Goal: Contribute content

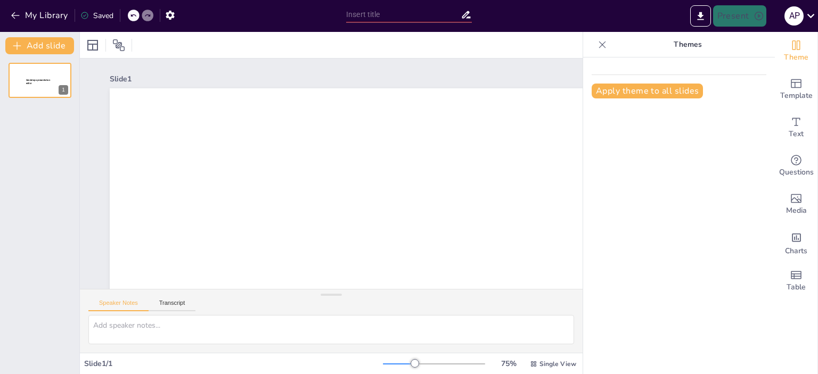
type input "New Sendsteps"
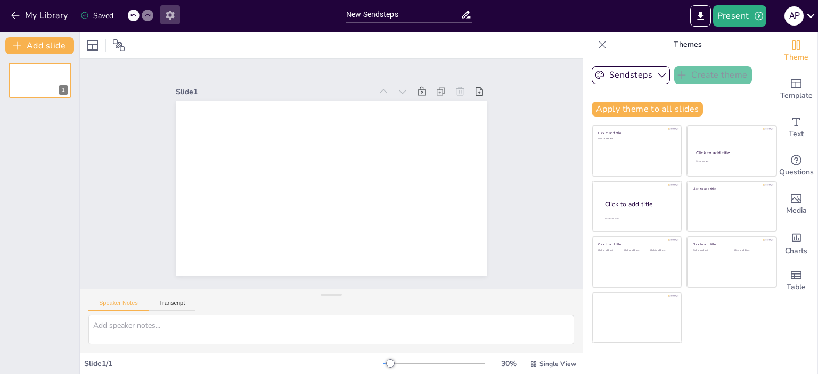
click at [168, 19] on icon "button" at bounding box center [170, 15] width 11 height 11
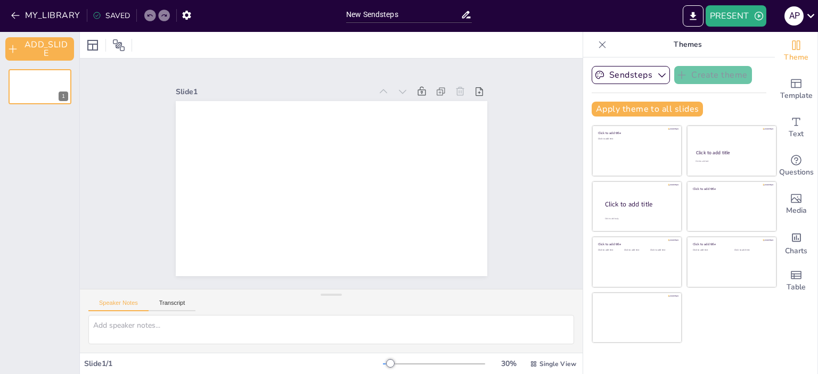
drag, startPoint x: 12, startPoint y: 14, endPoint x: 3, endPoint y: 34, distance: 21.2
click at [10, 18] on icon "button" at bounding box center [15, 15] width 11 height 11
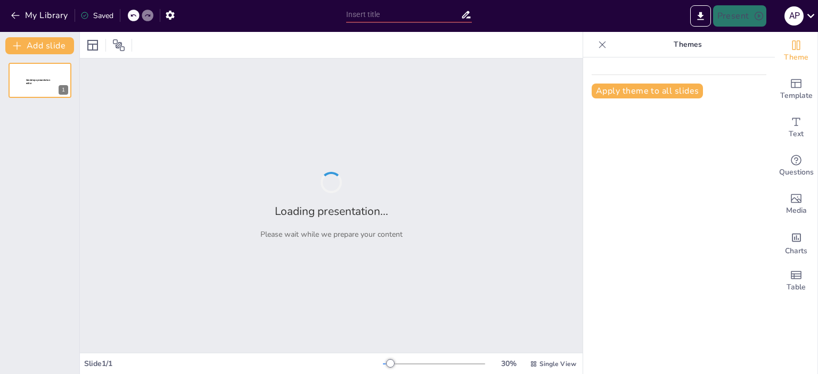
type input "Символдрама в психотерапії: Клінічний випадок та його аналіз"
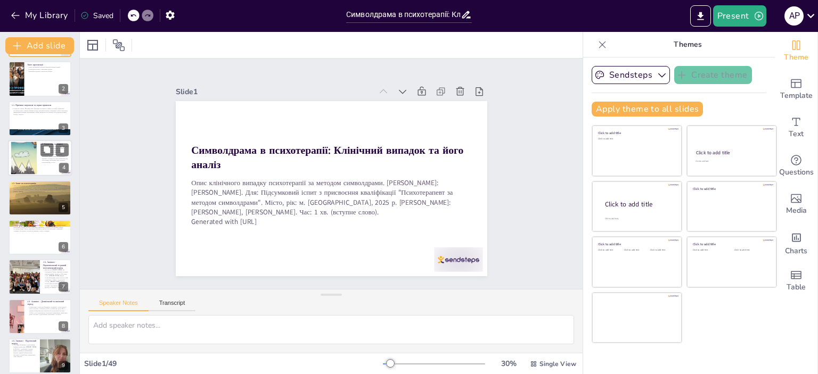
scroll to position [53, 0]
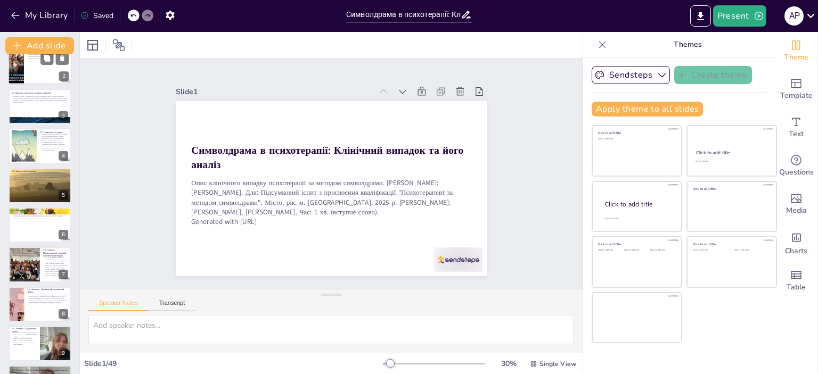
click at [30, 73] on div at bounding box center [40, 67] width 64 height 36
type textarea "Важливо, щоб слухачі зрозуміли, що ми будемо обговорювати усі основні етапи тер…"
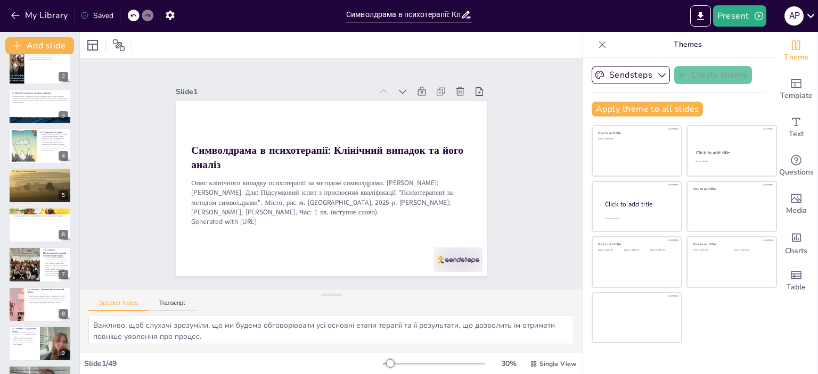
scroll to position [0, 0]
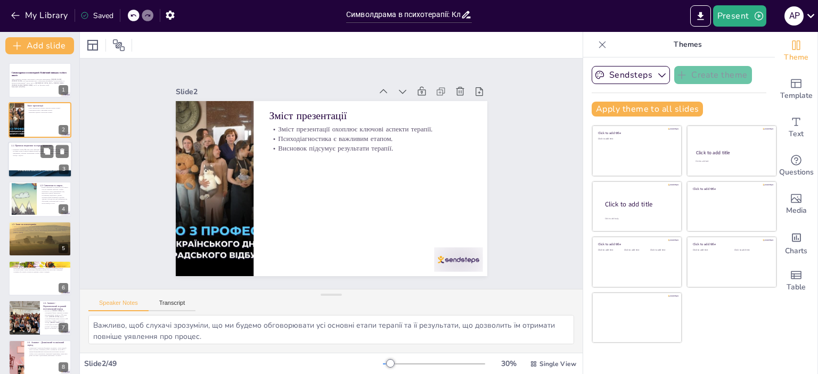
click at [26, 153] on p "Пацієнтка: Жінка, 36 років, ВПО (виглядає молодшою, повної статури). Симптоми: …" at bounding box center [40, 153] width 58 height 8
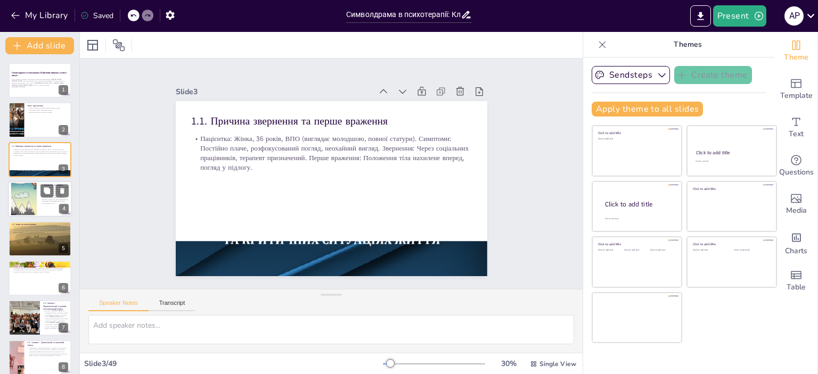
click at [36, 206] on div at bounding box center [24, 199] width 78 height 32
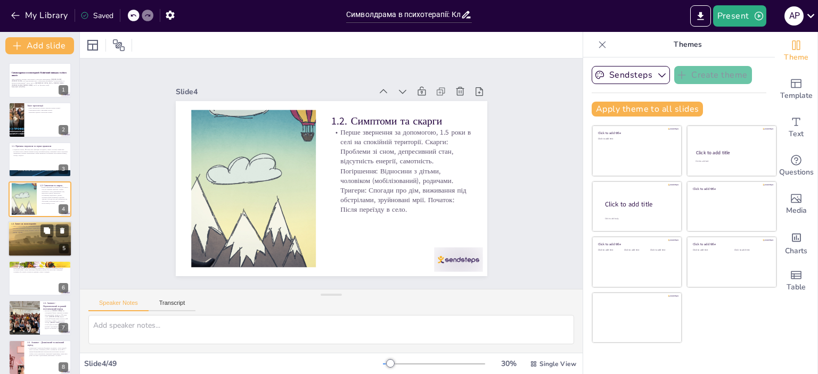
click at [32, 238] on div at bounding box center [40, 239] width 64 height 48
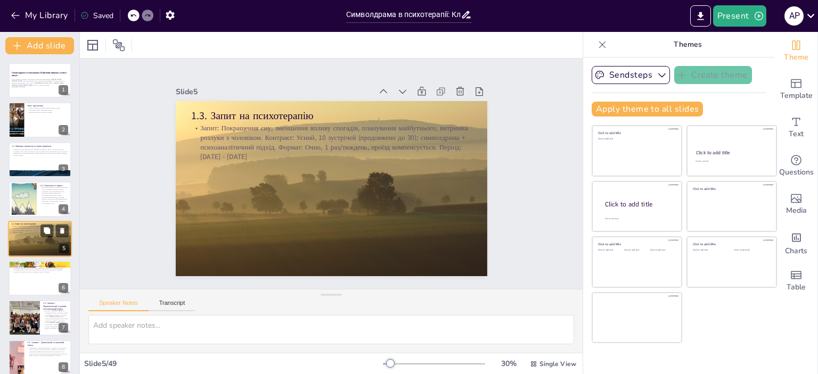
scroll to position [24, 0]
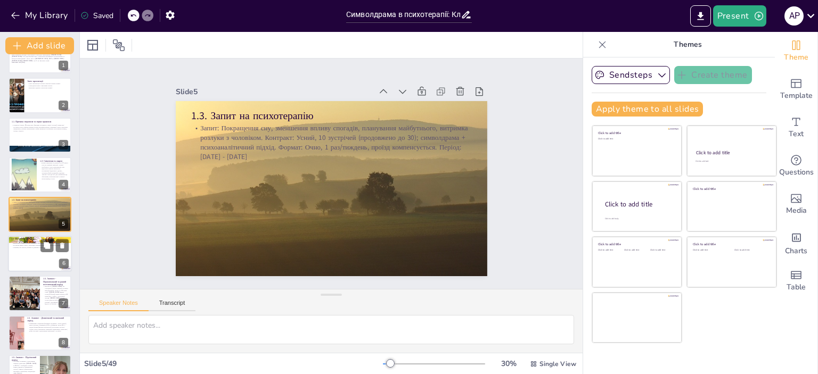
click at [30, 258] on div at bounding box center [40, 254] width 64 height 36
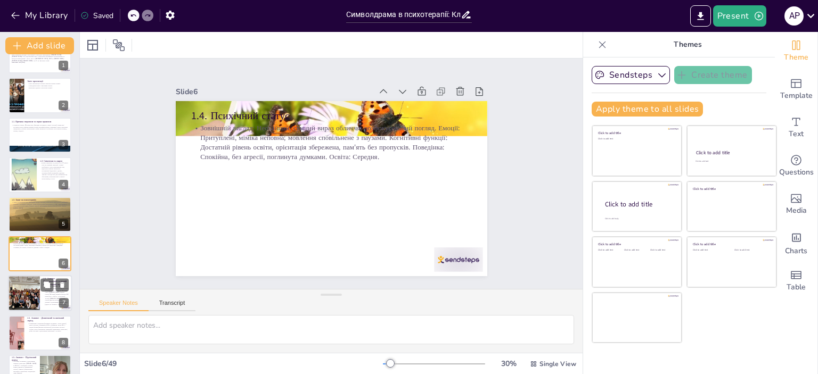
scroll to position [64, 0]
